Goal: Task Accomplishment & Management: Manage account settings

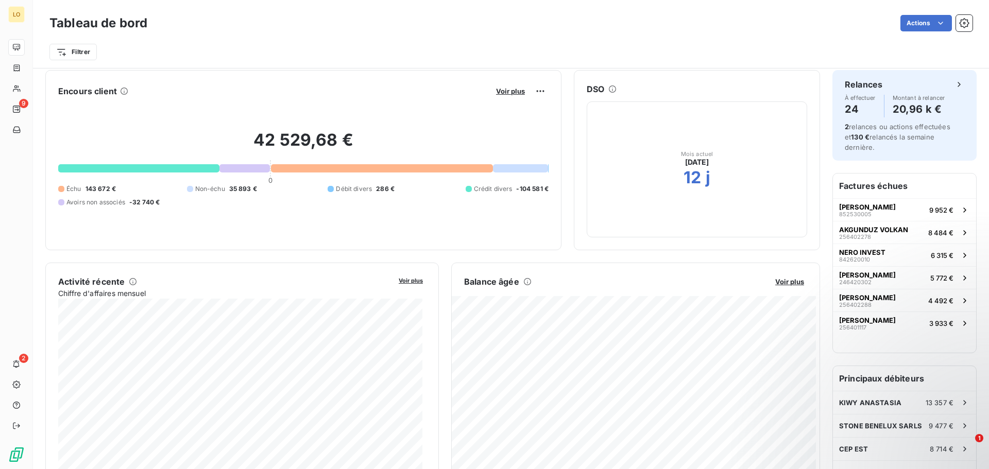
scroll to position [1, 0]
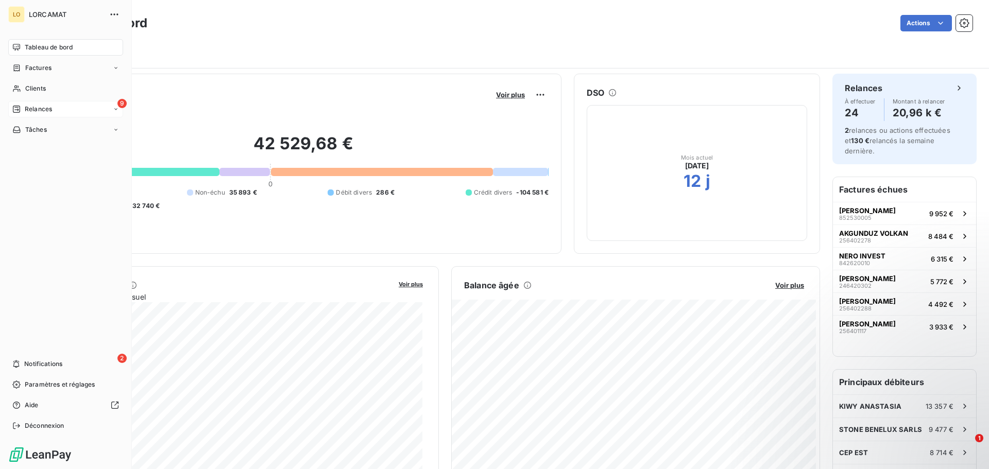
click at [48, 112] on span "Relances" at bounding box center [38, 109] width 27 height 9
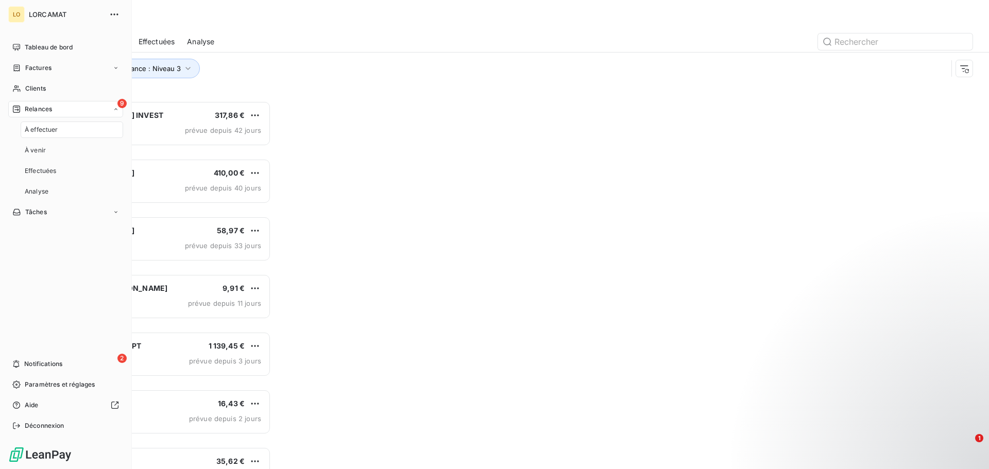
click at [50, 132] on span "À effectuer" at bounding box center [41, 129] width 33 height 9
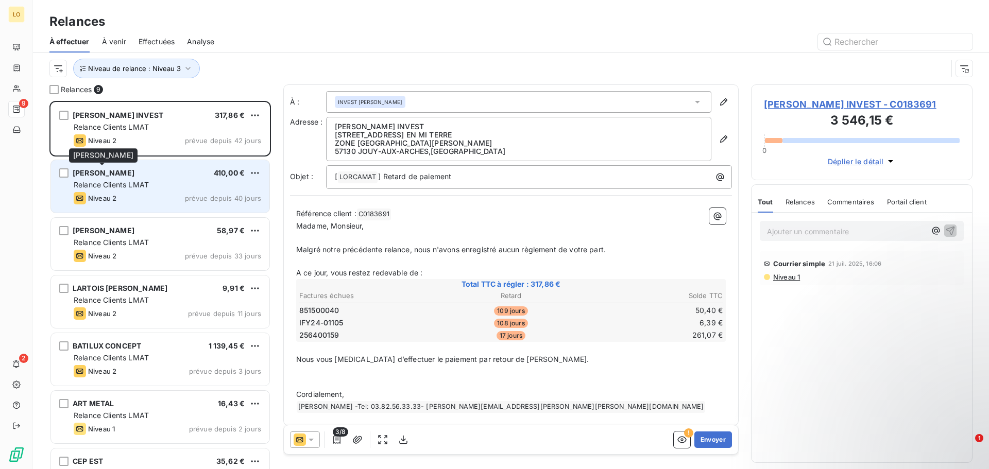
click at [99, 172] on span "[PERSON_NAME]" at bounding box center [104, 172] width 62 height 9
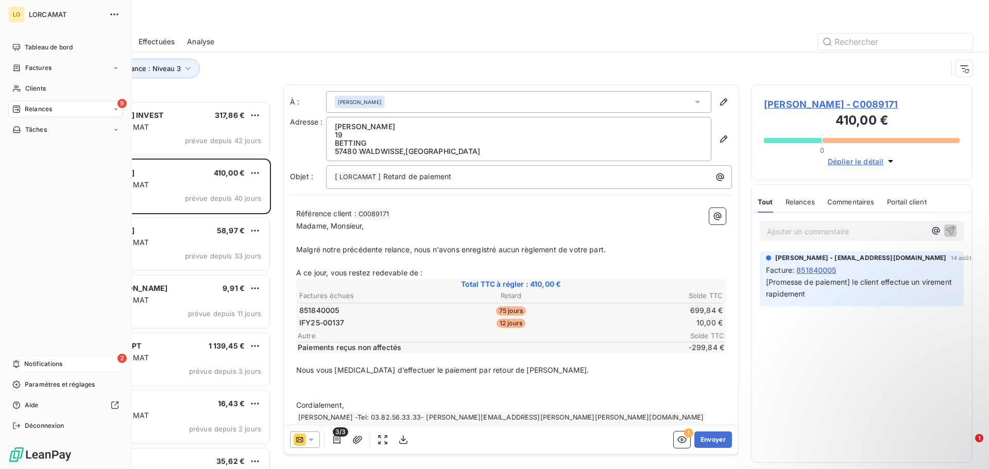
click at [61, 365] on span "Notifications" at bounding box center [43, 364] width 38 height 9
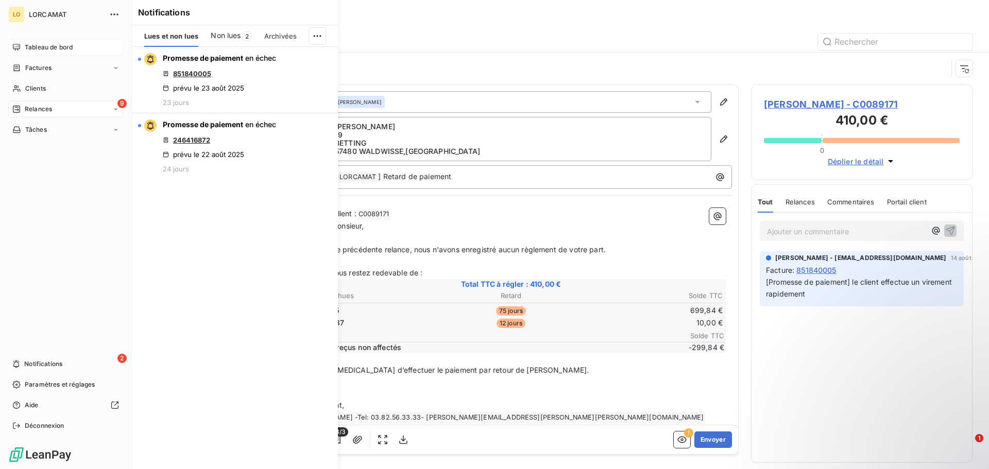
click at [38, 45] on span "Tableau de bord" at bounding box center [49, 47] width 48 height 9
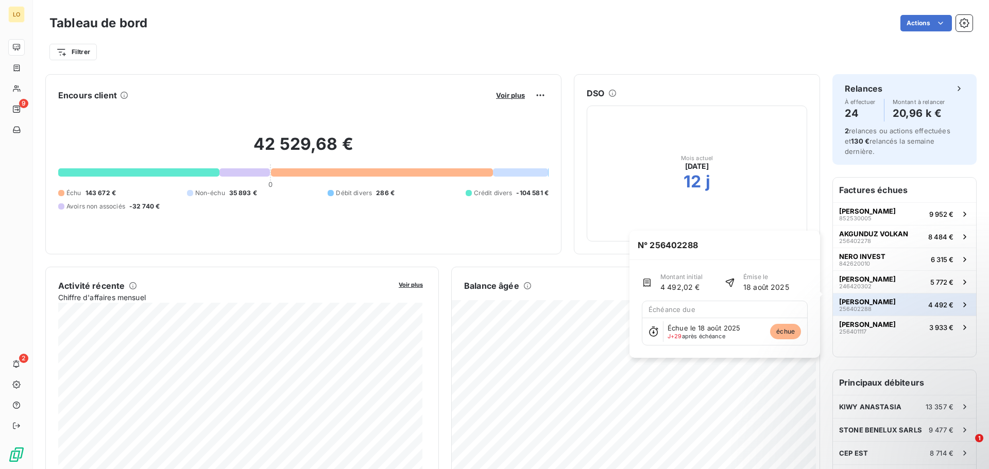
click at [960, 300] on icon "button" at bounding box center [965, 305] width 10 height 10
